Goal: Task Accomplishment & Management: Manage account settings

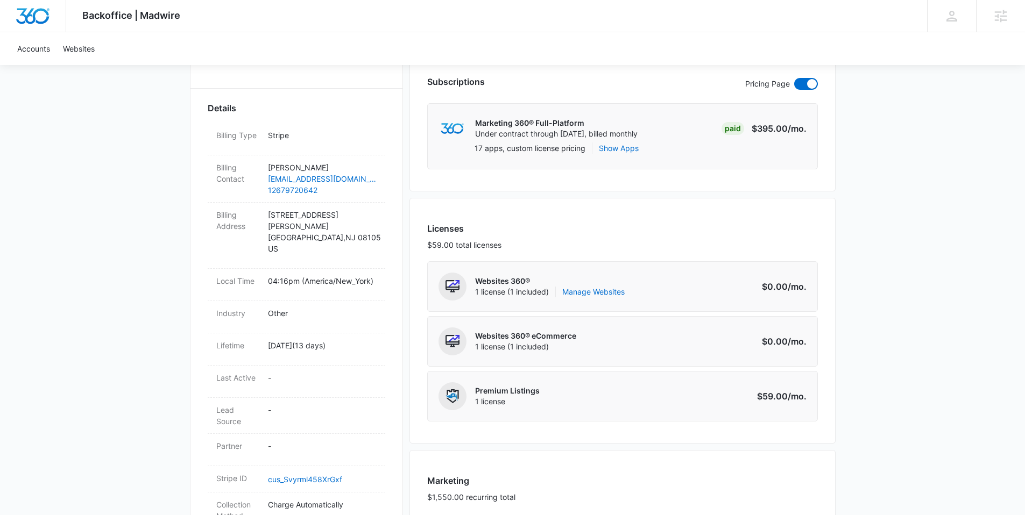
scroll to position [287, 0]
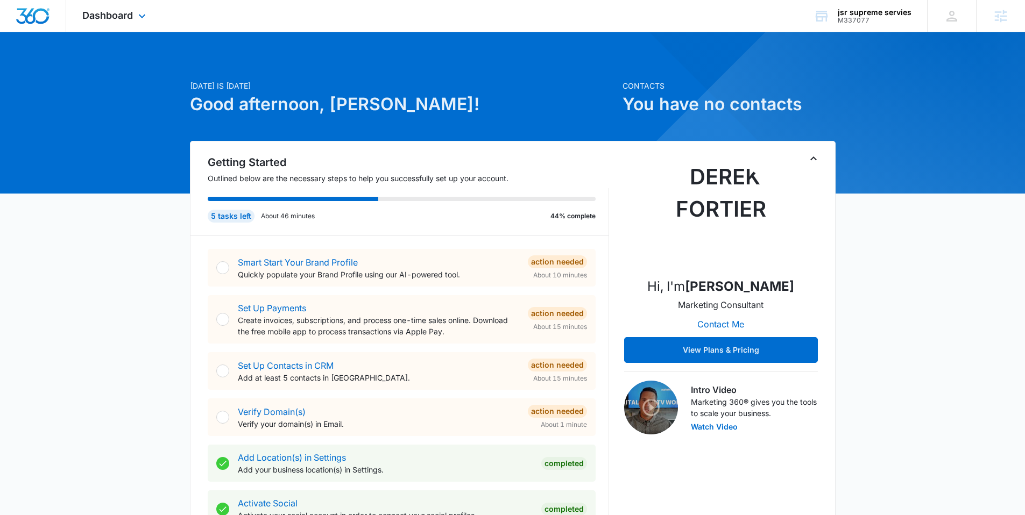
click at [38, 18] on img "Dashboard" at bounding box center [33, 16] width 34 height 16
click at [115, 15] on span "Dashboard" at bounding box center [107, 15] width 51 height 11
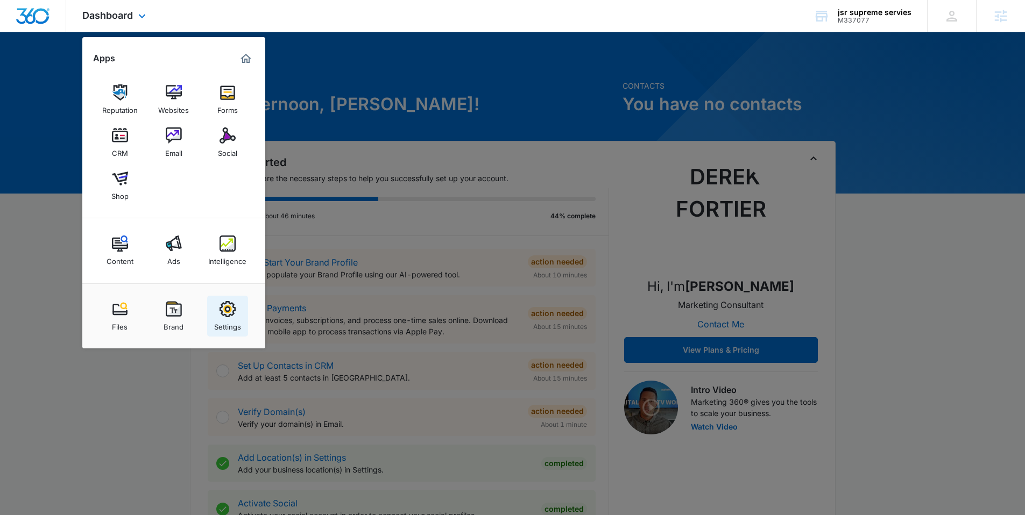
click at [239, 311] on link "Settings" at bounding box center [227, 316] width 41 height 41
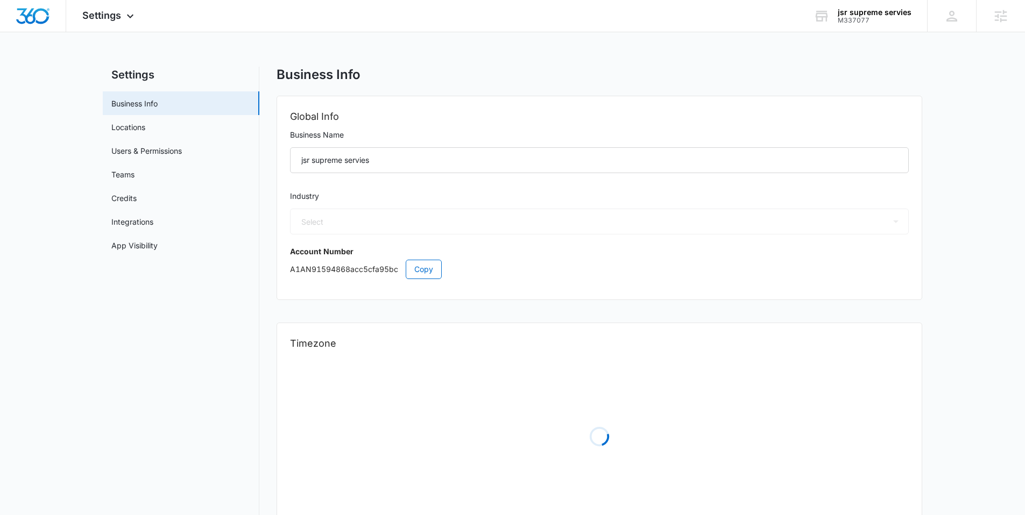
select select "52"
select select "US"
select select "America/New_York"
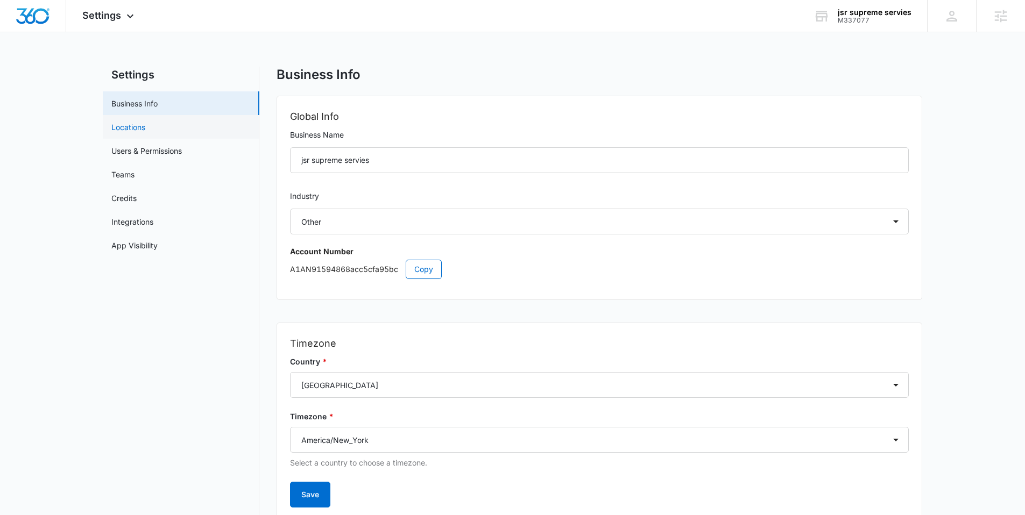
click at [143, 129] on link "Locations" at bounding box center [128, 127] width 34 height 11
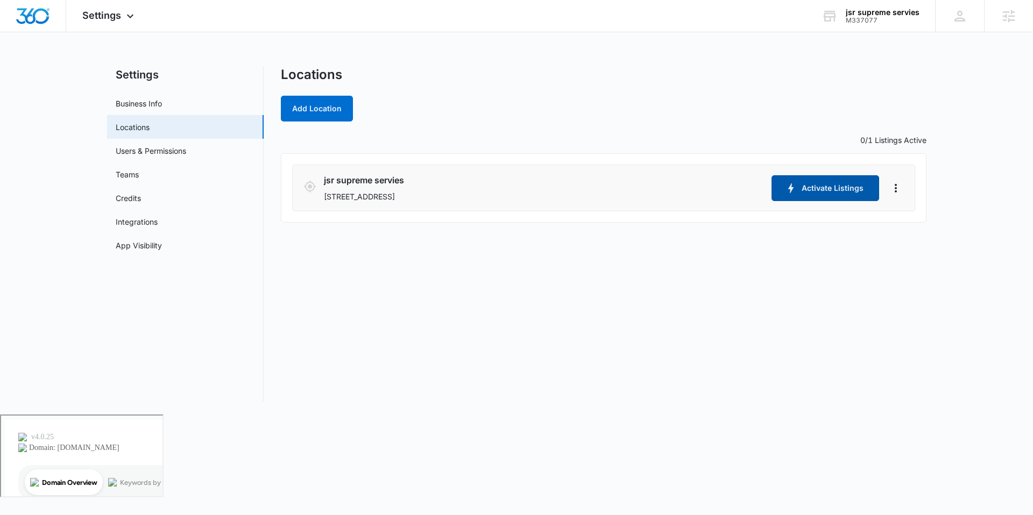
click at [837, 180] on button "Activate Listings" at bounding box center [825, 188] width 108 height 26
